Goal: Task Accomplishment & Management: Use online tool/utility

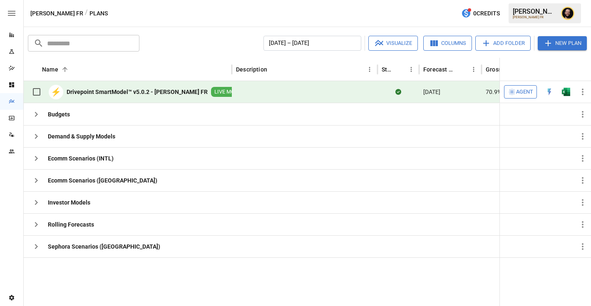
click at [520, 97] on button "Agent" at bounding box center [520, 91] width 33 height 13
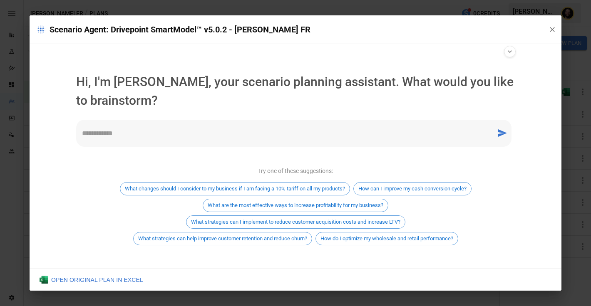
scroll to position [5, 0]
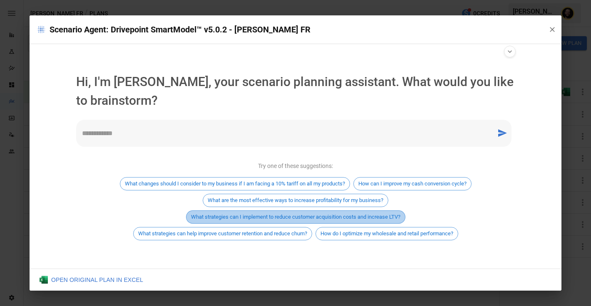
click at [353, 218] on span "What strategies can I implement to reduce customer acquisition costs and increa…" at bounding box center [295, 217] width 218 height 6
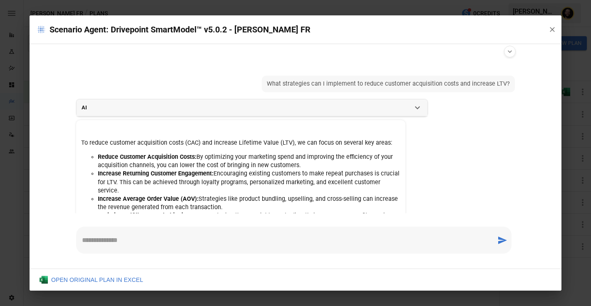
scroll to position [5, 0]
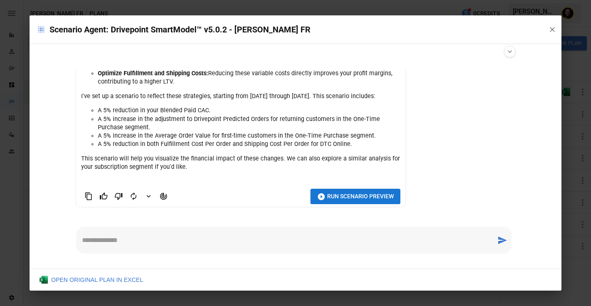
click at [343, 198] on span "Run Scenario Preview" at bounding box center [360, 196] width 67 height 10
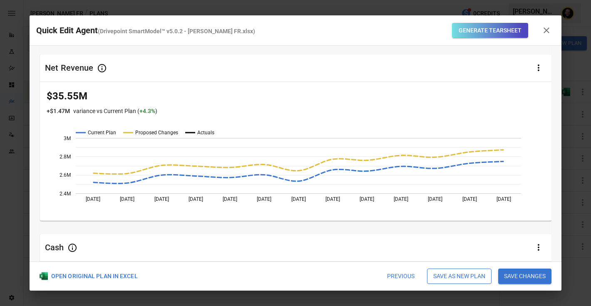
scroll to position [0, 0]
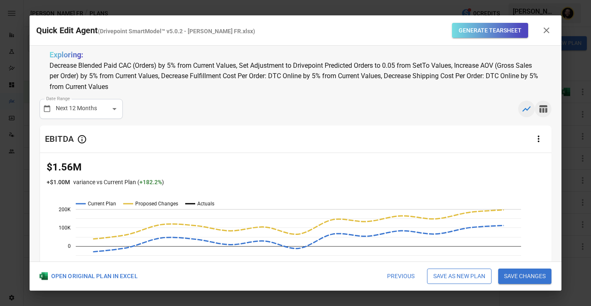
click at [541, 107] on icon "button" at bounding box center [543, 109] width 10 height 10
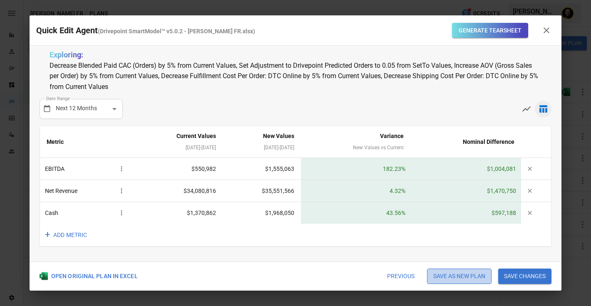
click at [454, 273] on button "Save as new plan" at bounding box center [459, 277] width 64 height 16
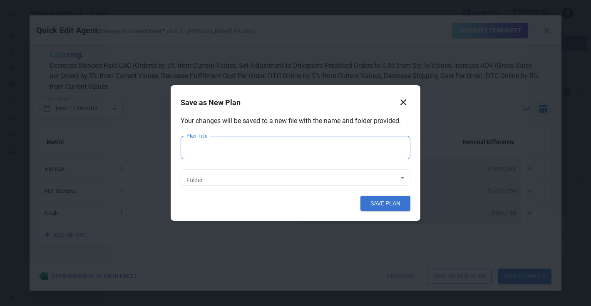
click at [252, 150] on input "Plan Title" at bounding box center [296, 147] width 230 height 23
type input "**********"
click at [247, 0] on body "Reports Experiments Dazzler Studio Dashboards Plans SmartModel ™ Data Sources T…" at bounding box center [295, 0] width 591 height 0
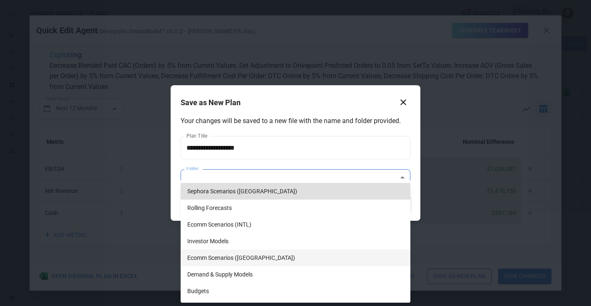
click at [239, 253] on li "Ecomm Scenarios ([GEOGRAPHIC_DATA])" at bounding box center [296, 258] width 230 height 17
type input "**********"
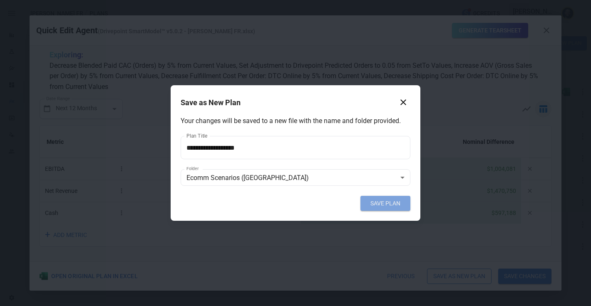
click at [397, 205] on button "SAVE PLAN" at bounding box center [385, 203] width 50 height 15
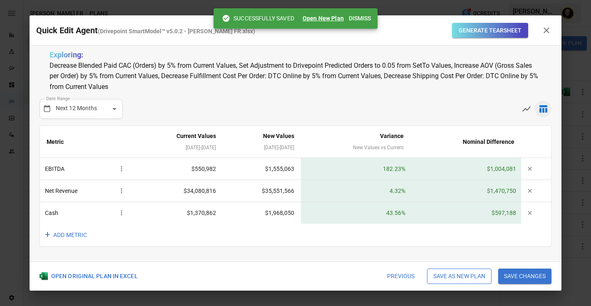
click at [325, 19] on button "Open New Plan" at bounding box center [322, 18] width 41 height 8
click at [356, 15] on button "Dismiss" at bounding box center [359, 18] width 29 height 15
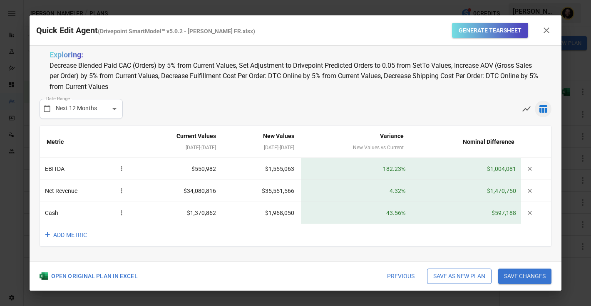
click at [452, 272] on button "Save as new plan" at bounding box center [459, 277] width 64 height 16
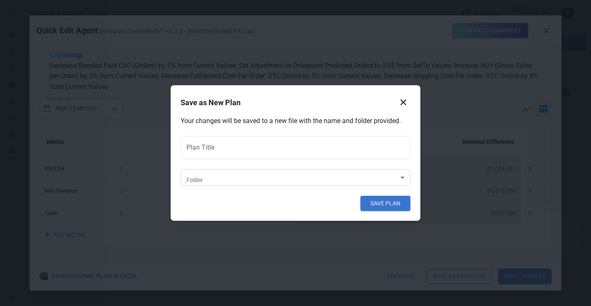
click at [347, 0] on body "Reports Experiments Dazzler Studio Dashboards Plans SmartModel ™ Data Sources T…" at bounding box center [295, 0] width 591 height 0
